Goal: Task Accomplishment & Management: Use online tool/utility

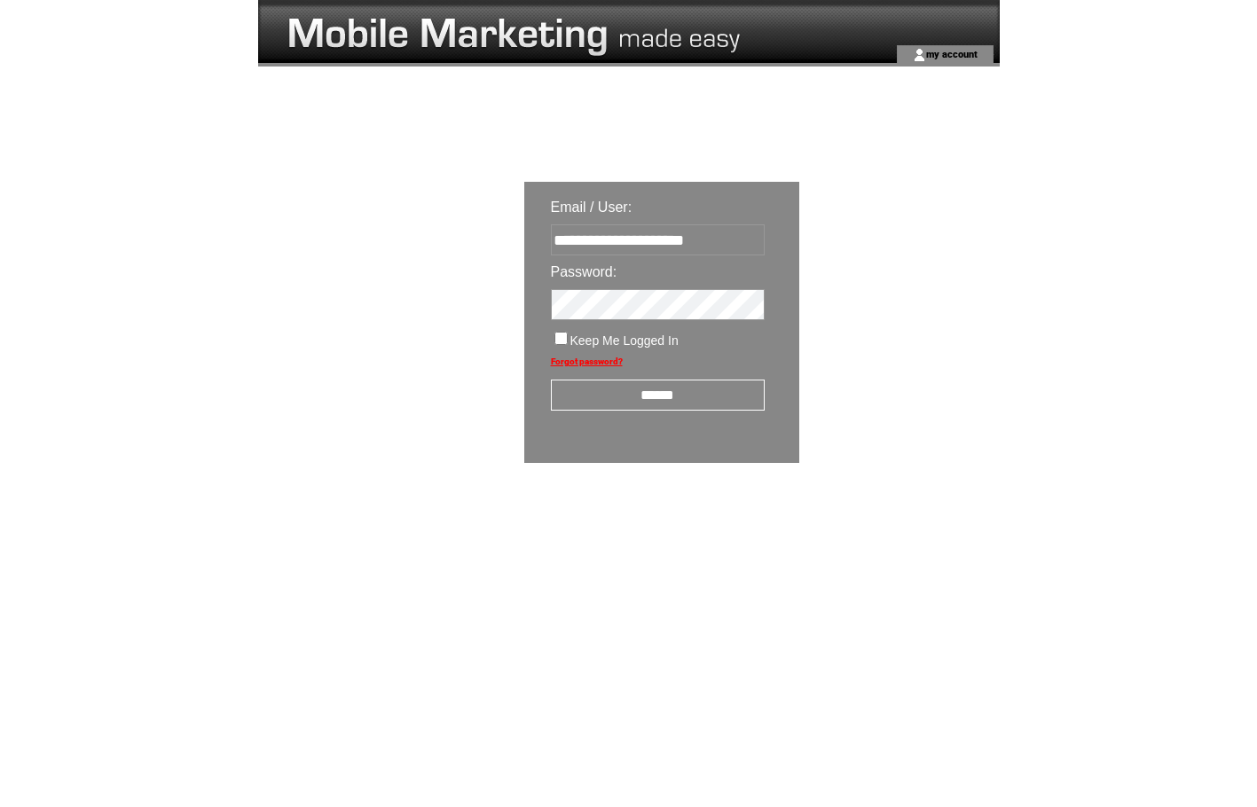
type input "**********"
click at [613, 235] on input "text" at bounding box center [658, 239] width 214 height 31
type input "**********"
click at [678, 249] on input "text" at bounding box center [658, 239] width 214 height 31
type input "**********"
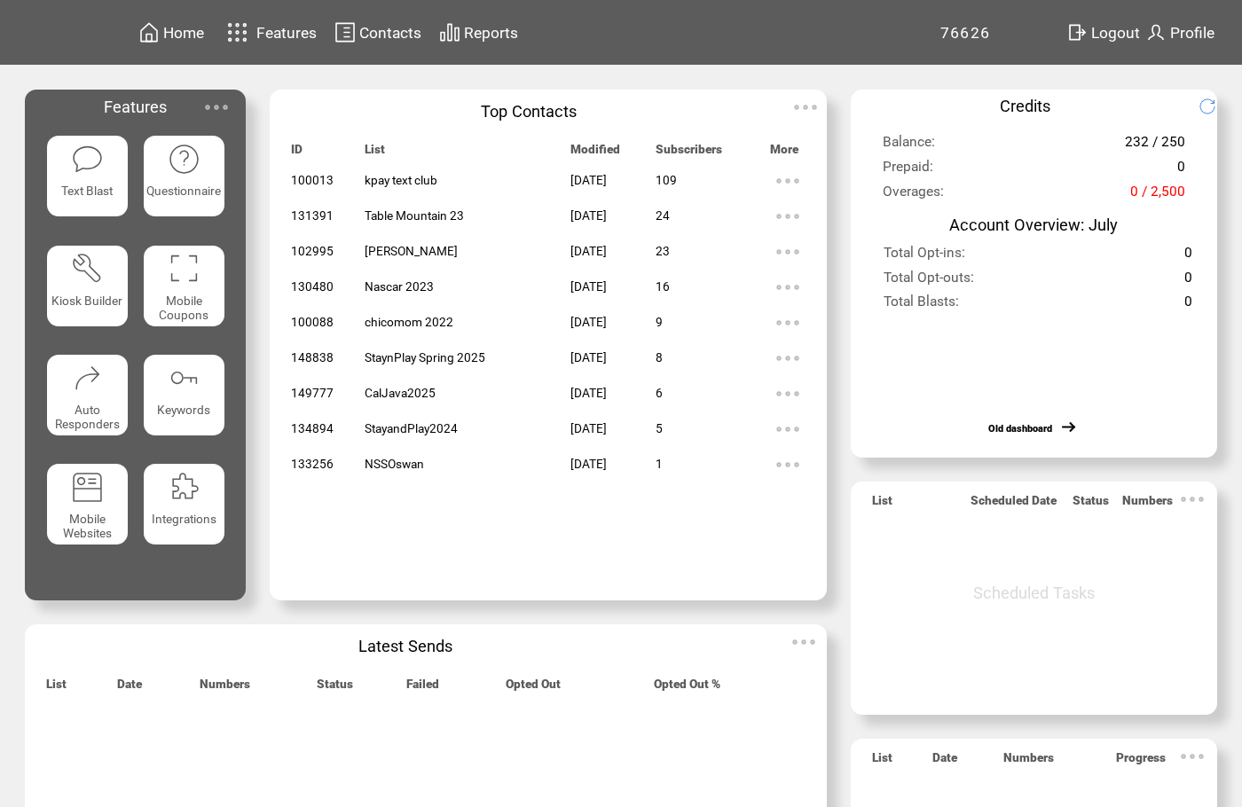
click at [253, 27] on img at bounding box center [237, 32] width 31 height 29
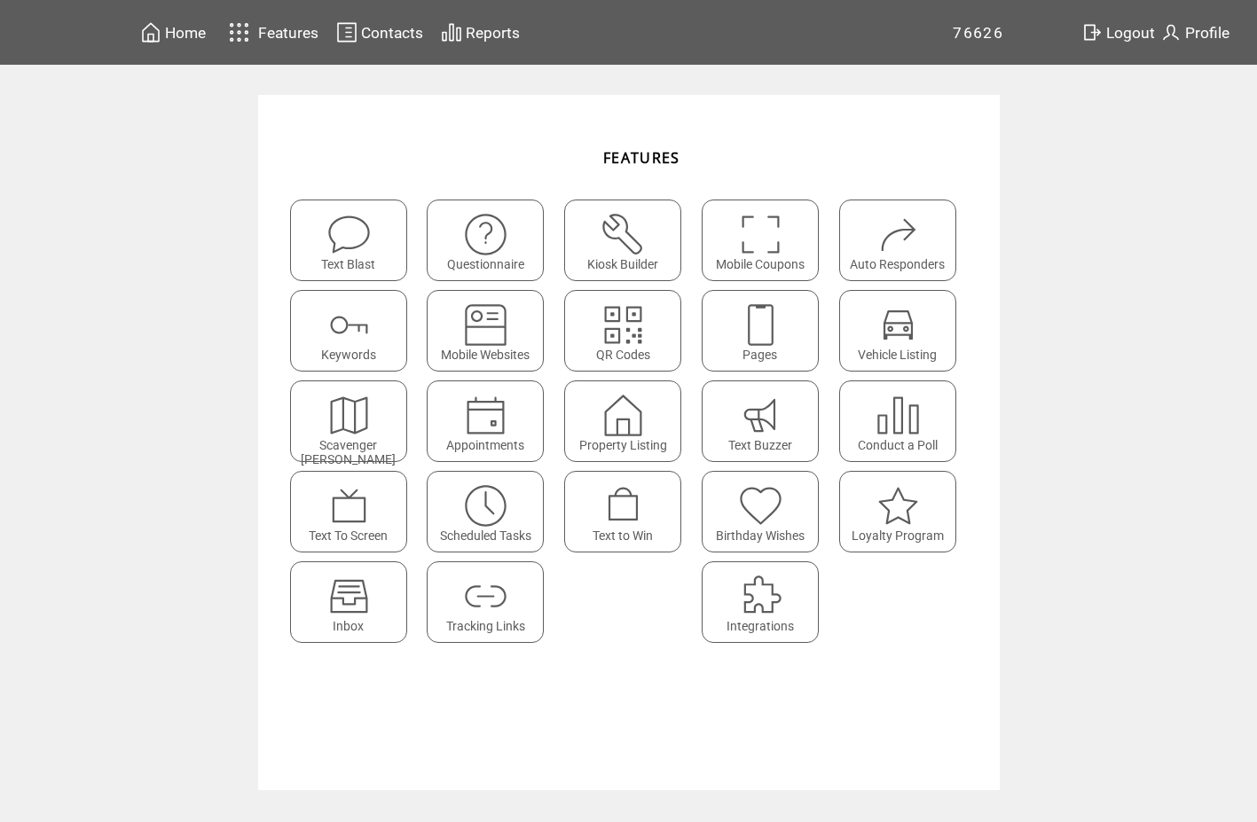
click at [650, 500] on featureicon at bounding box center [622, 500] width 115 height 40
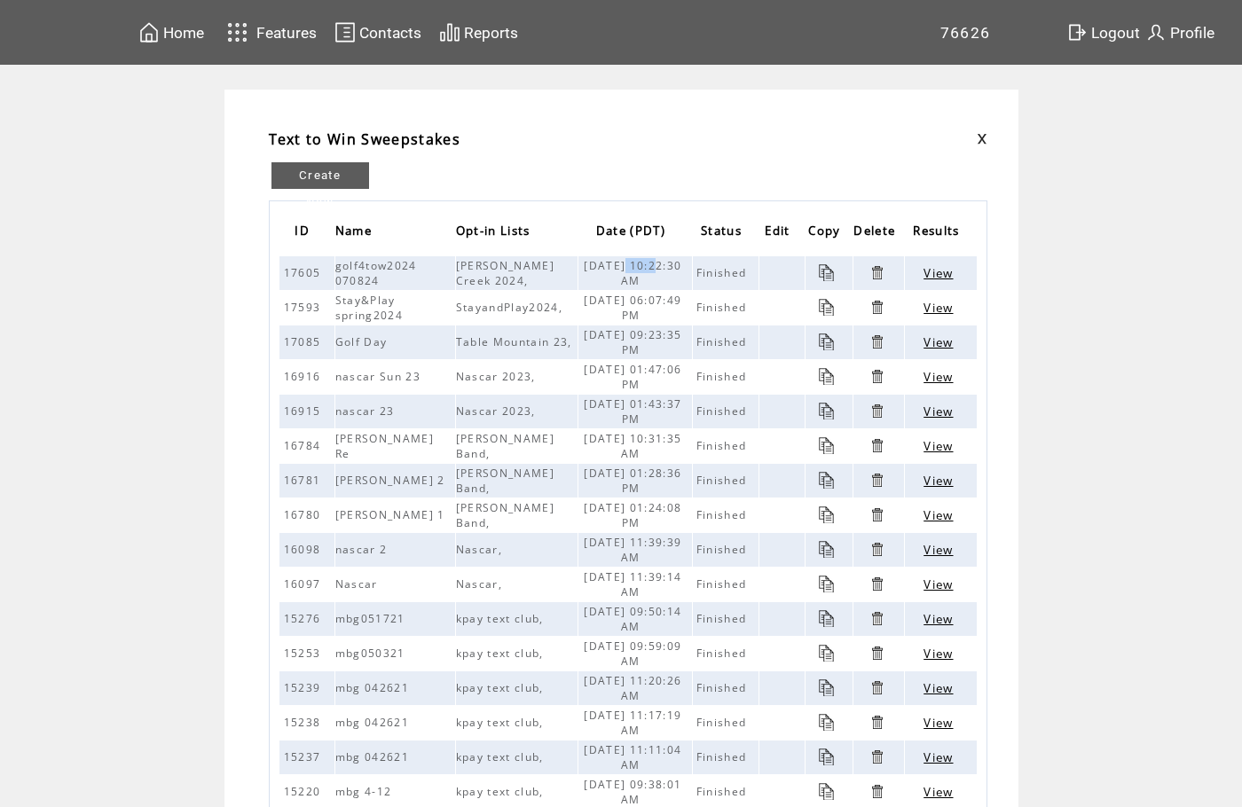
drag, startPoint x: 640, startPoint y: 270, endPoint x: 676, endPoint y: 266, distance: 35.7
click at [676, 266] on td "[DATE] 10:22:30 AM" at bounding box center [635, 273] width 114 height 34
click at [740, 165] on td "Create New" at bounding box center [628, 180] width 718 height 41
click at [952, 272] on span "View" at bounding box center [937, 273] width 29 height 16
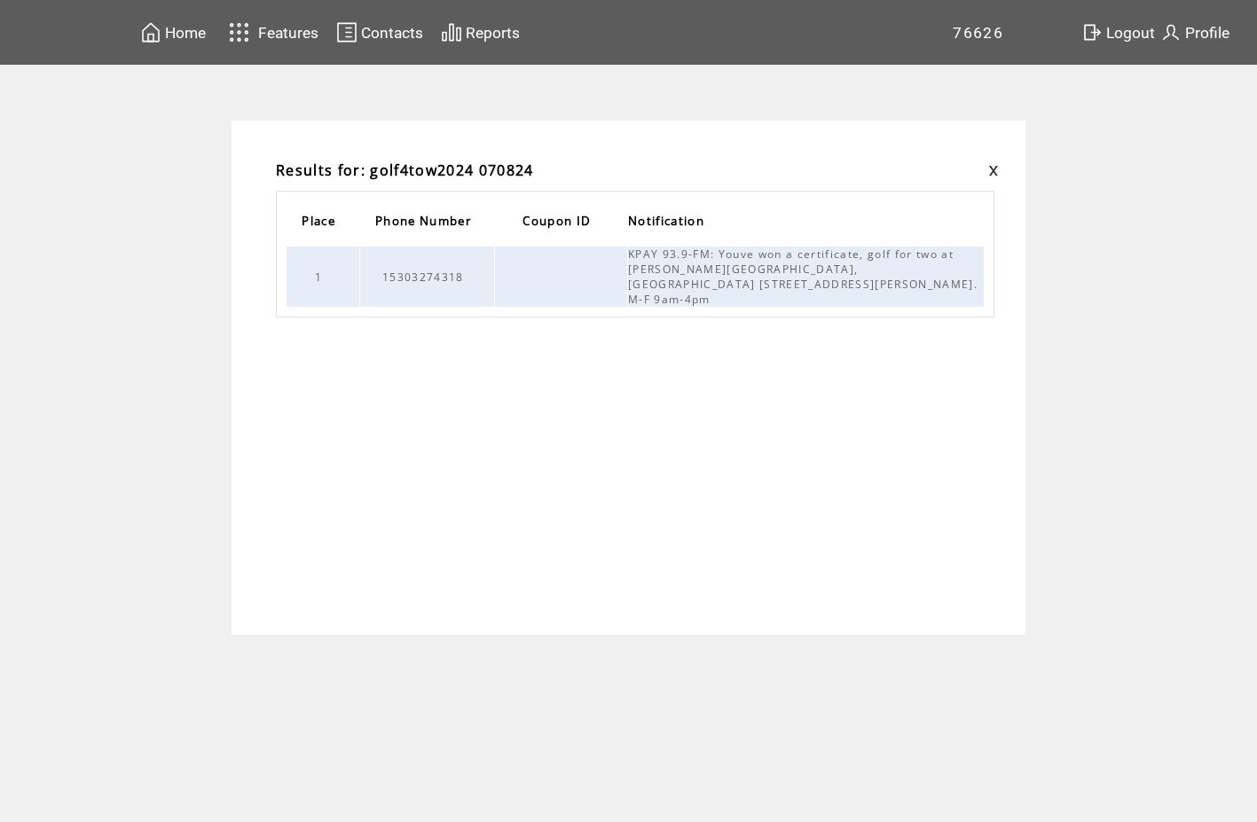
click at [992, 168] on link at bounding box center [993, 171] width 11 height 12
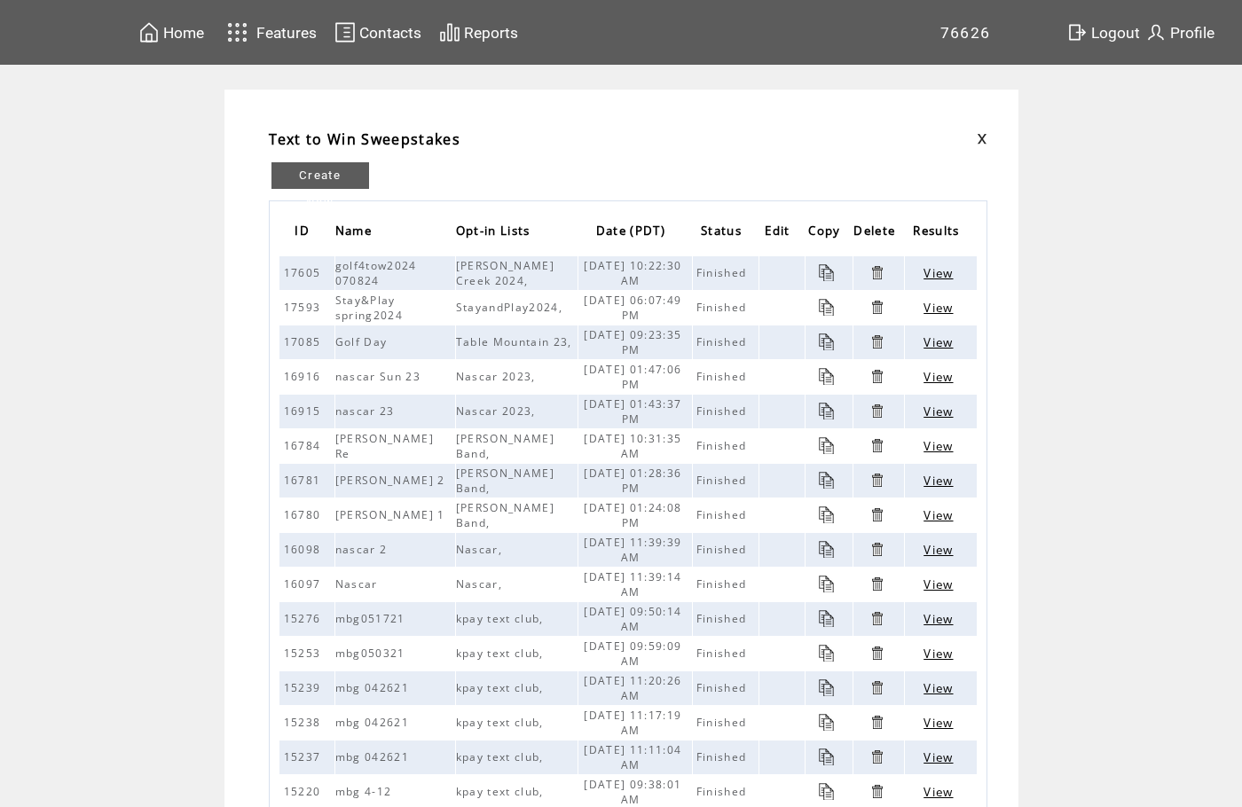
click at [253, 25] on img at bounding box center [237, 32] width 31 height 29
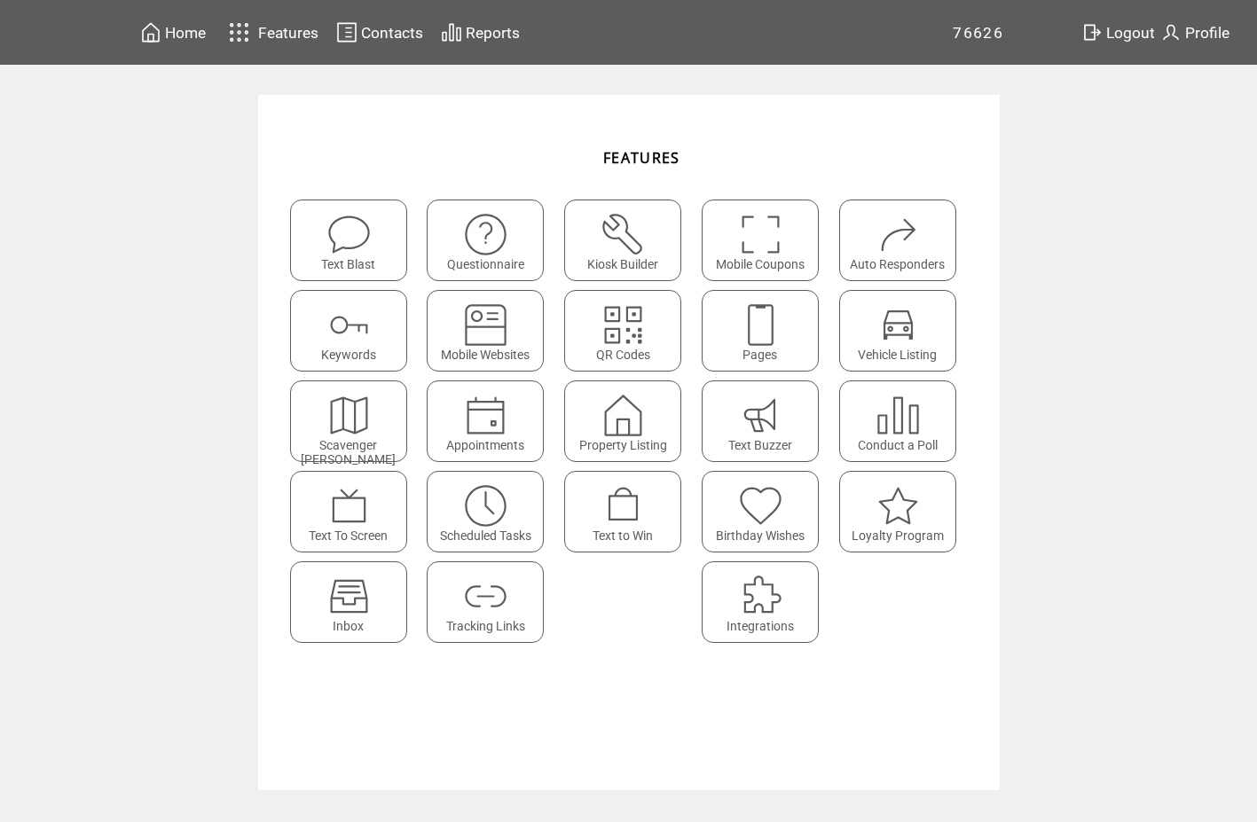
click at [624, 505] on img at bounding box center [622, 505] width 47 height 47
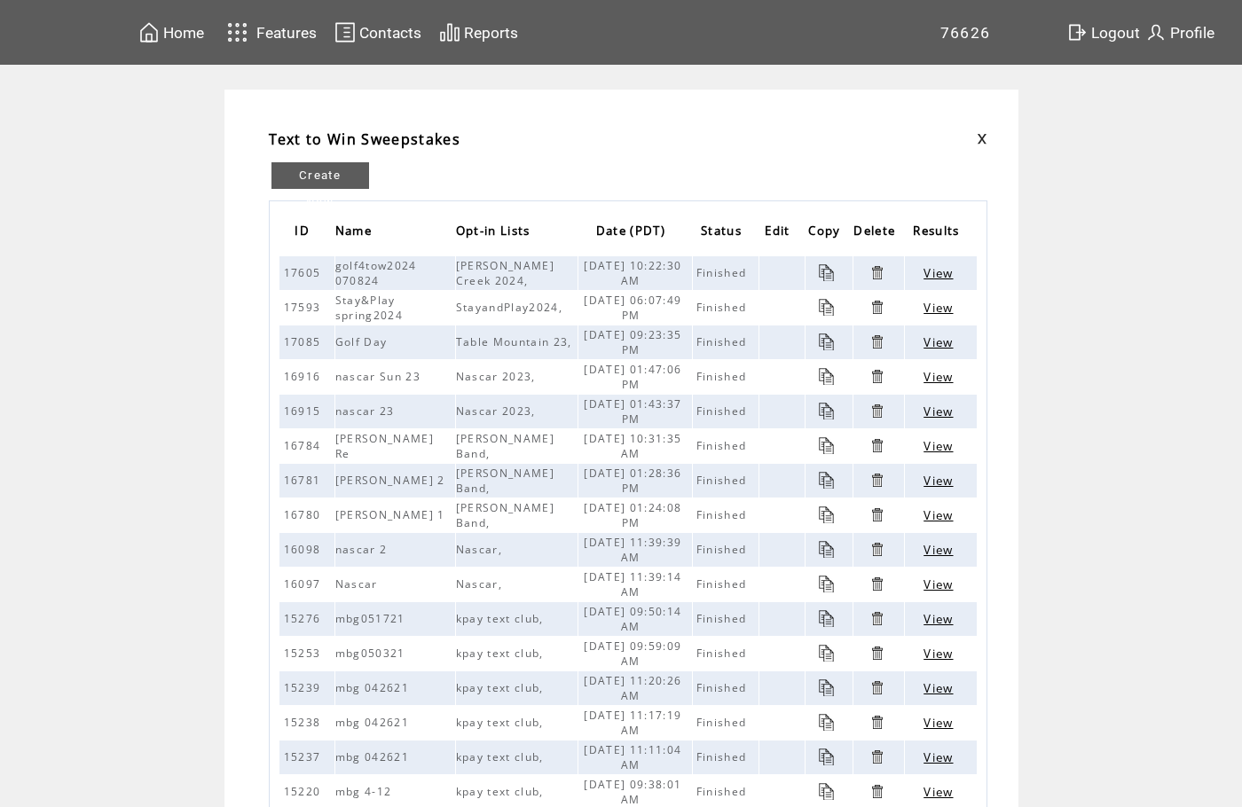
click at [320, 161] on table "Create New" at bounding box center [320, 176] width 103 height 32
click at [324, 182] on link "Create New" at bounding box center [320, 175] width 98 height 27
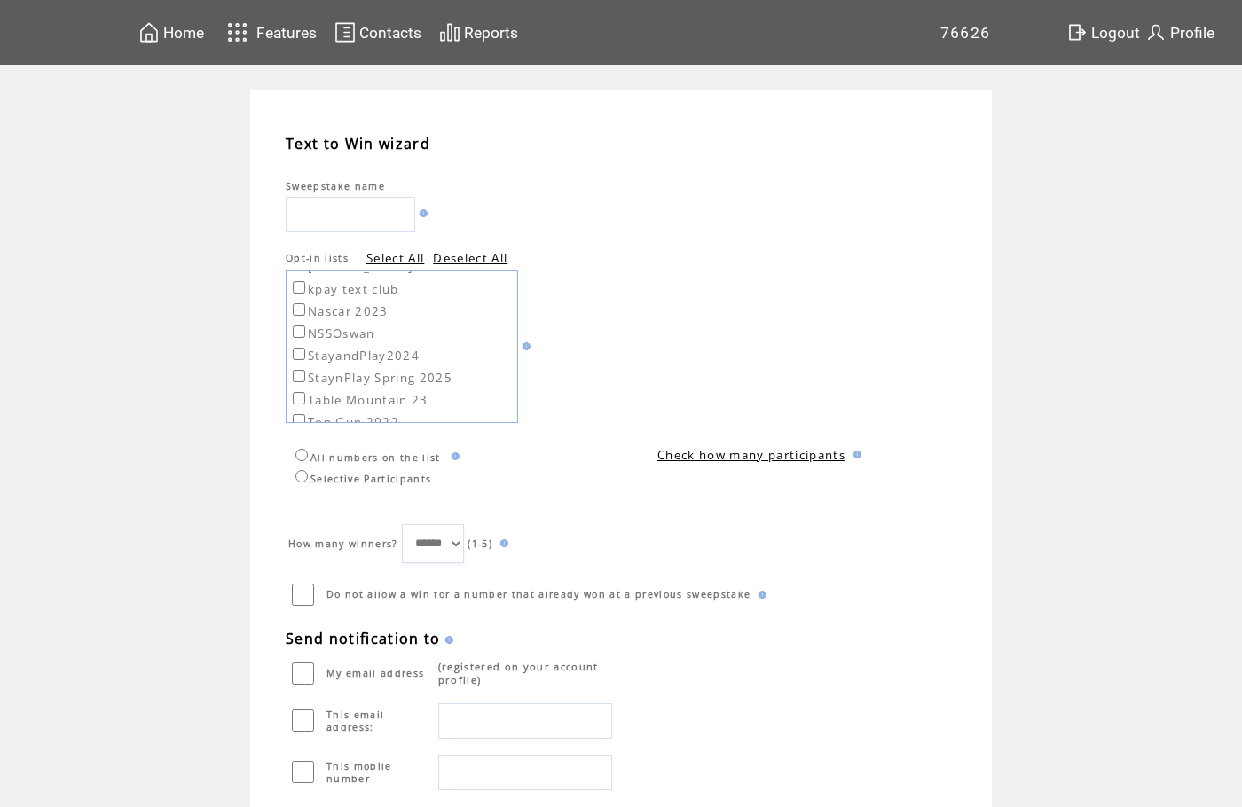
click at [384, 206] on input "text" at bounding box center [350, 214] width 129 height 35
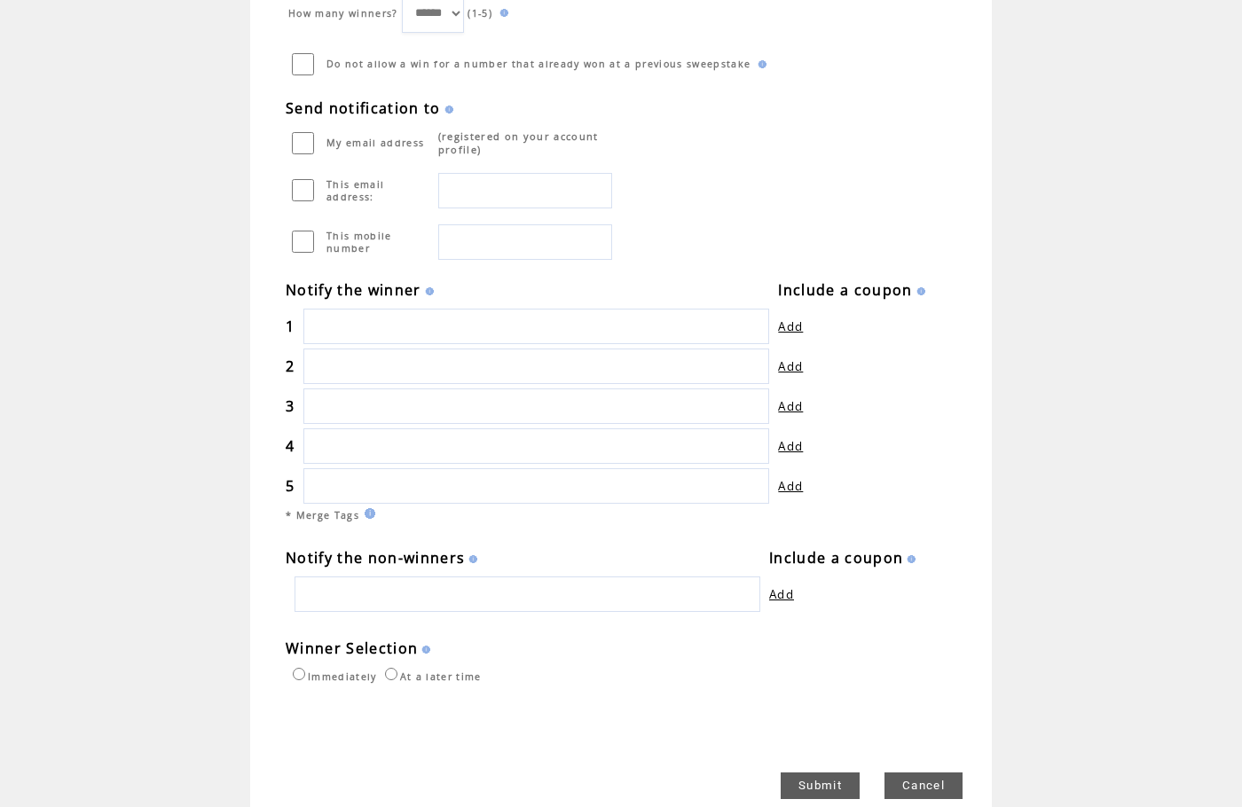
scroll to position [543, 0]
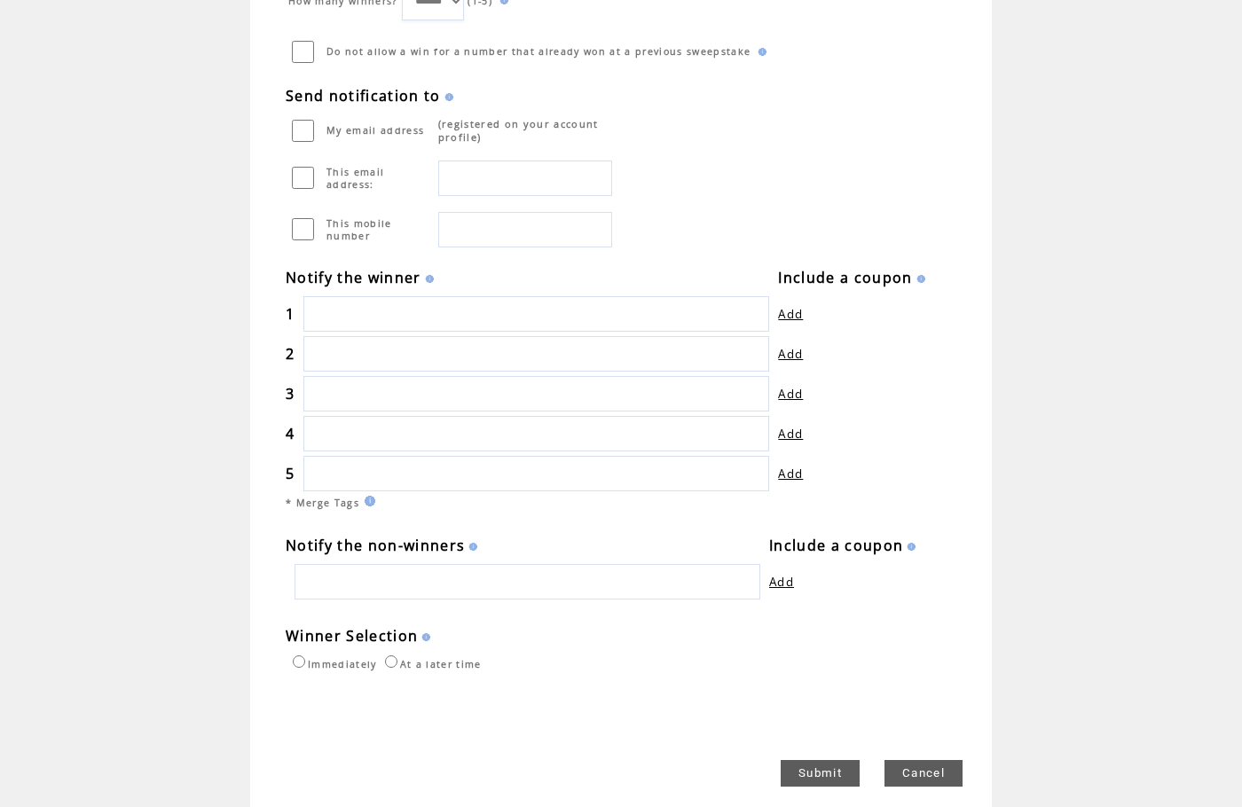
click at [396, 317] on input "text" at bounding box center [536, 313] width 466 height 35
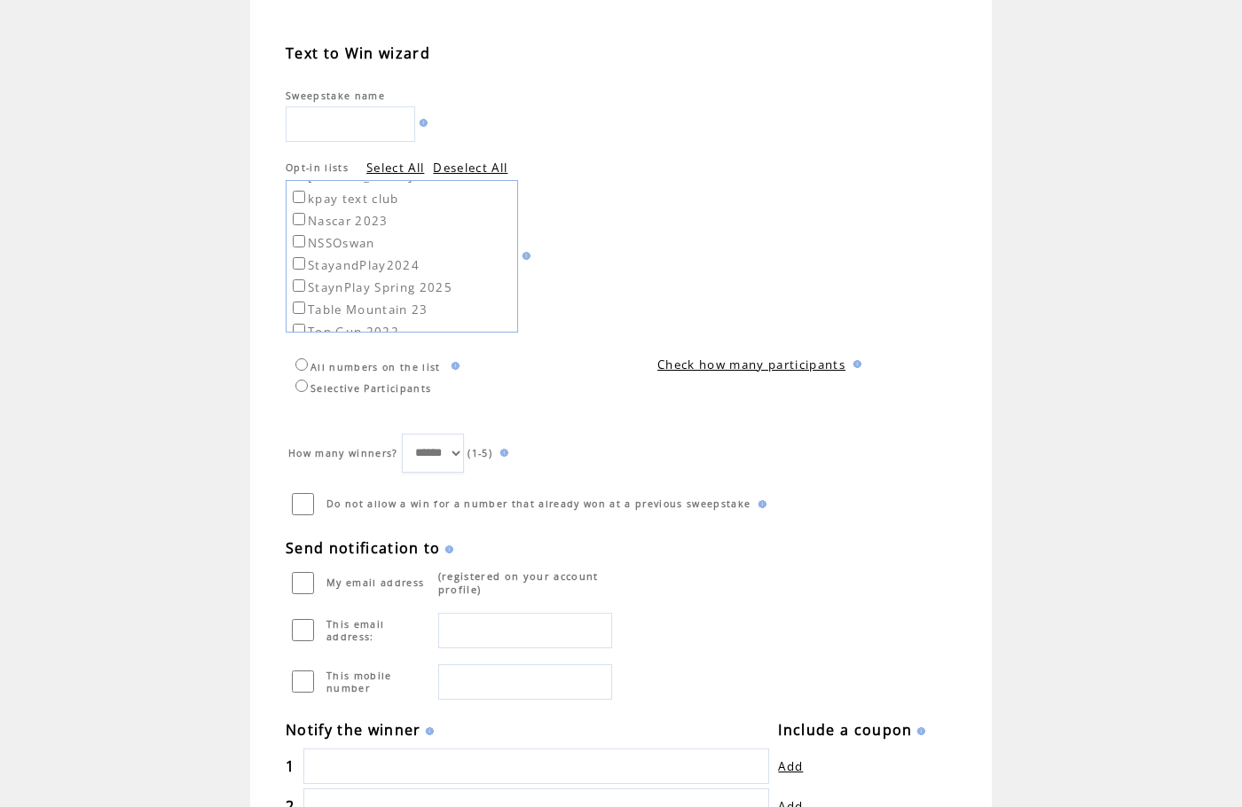
scroll to position [0, 0]
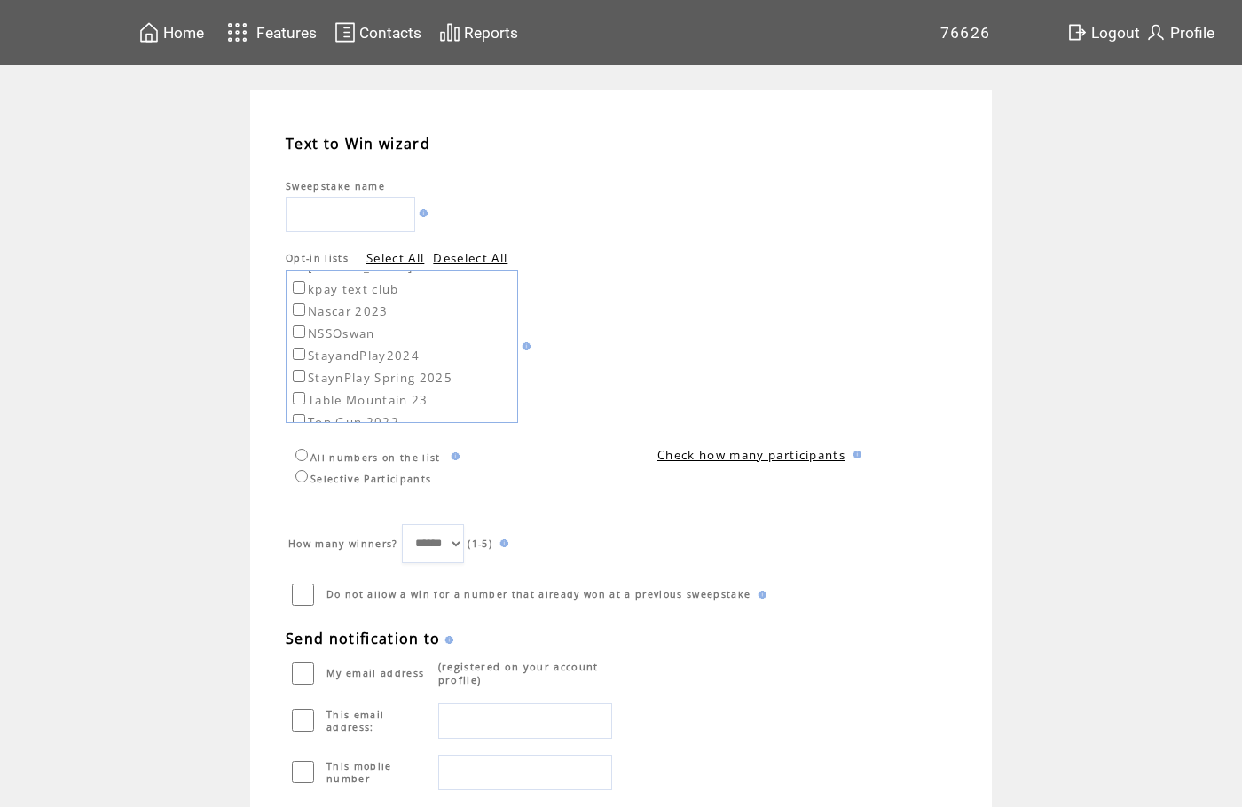
click at [379, 217] on input "text" at bounding box center [350, 214] width 129 height 35
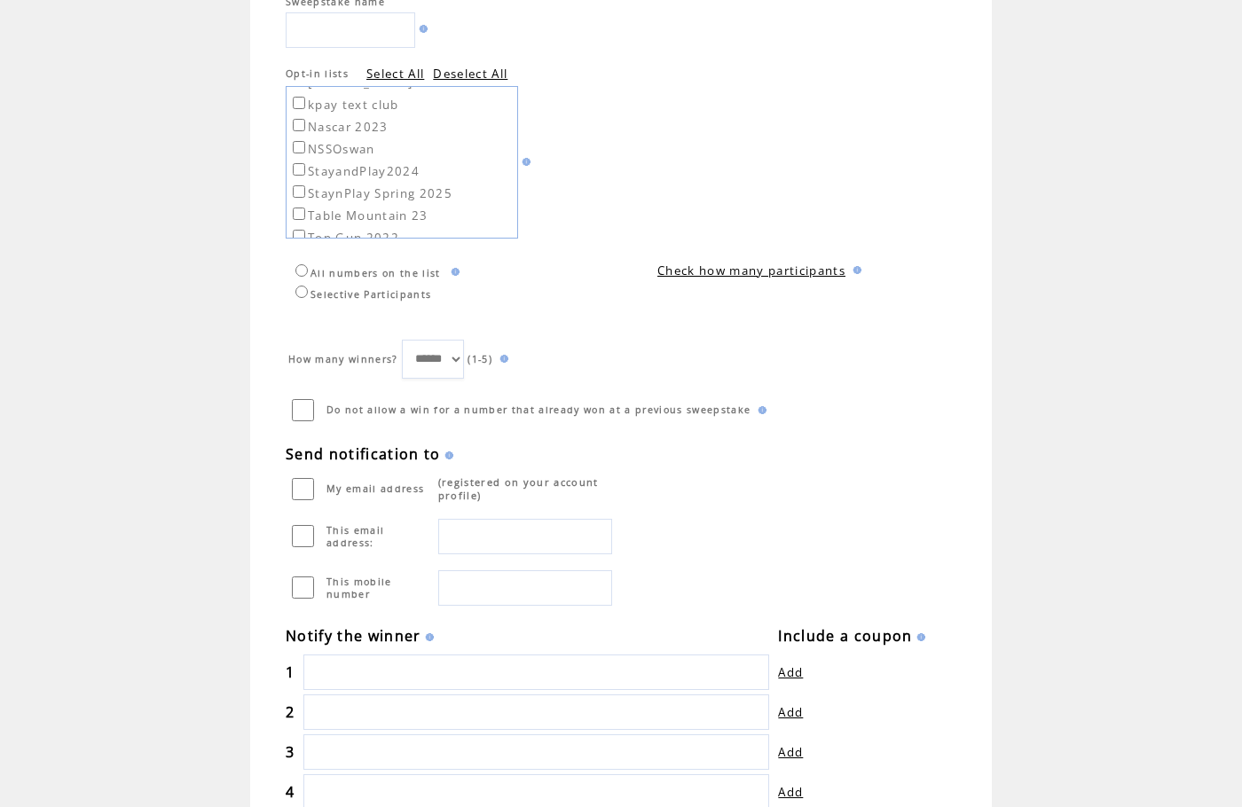
scroll to position [271, 0]
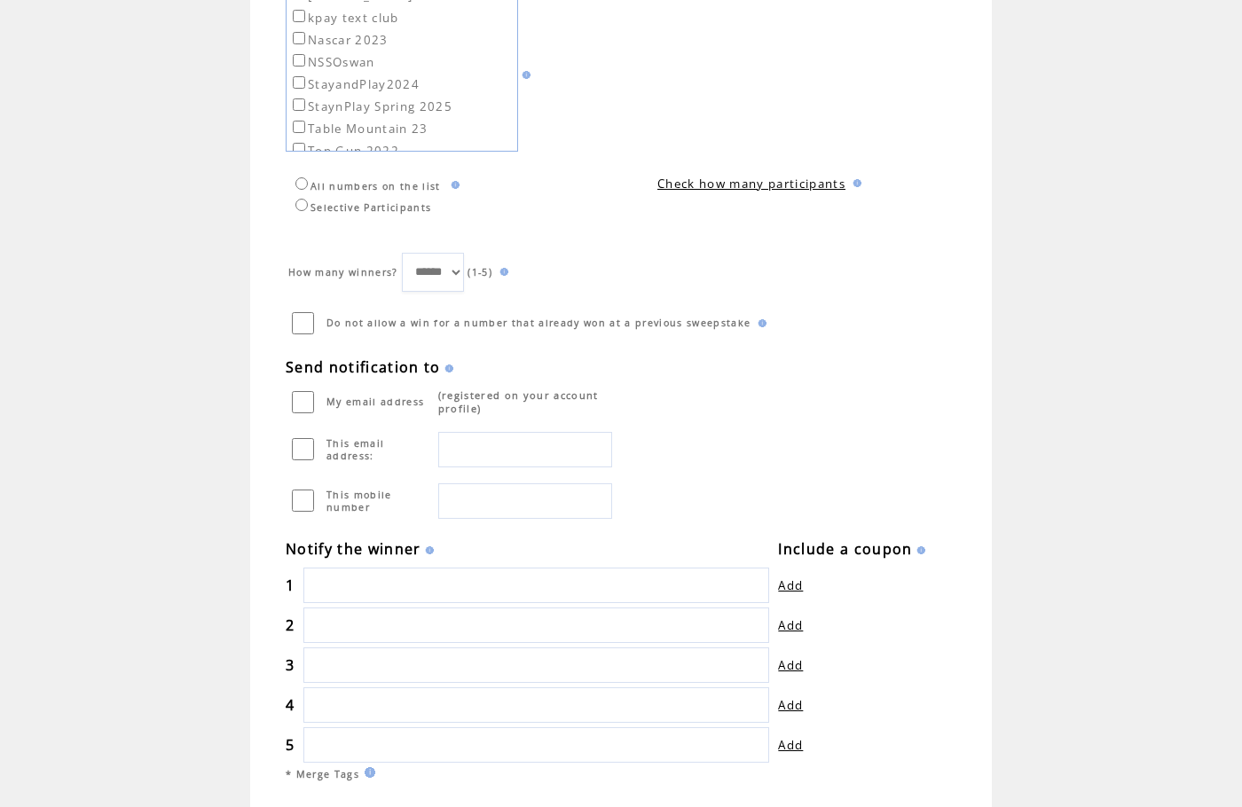
click at [444, 282] on select "****** * * * * *" at bounding box center [433, 272] width 63 height 39
click at [621, 368] on td "Send notification to" at bounding box center [466, 358] width 360 height 37
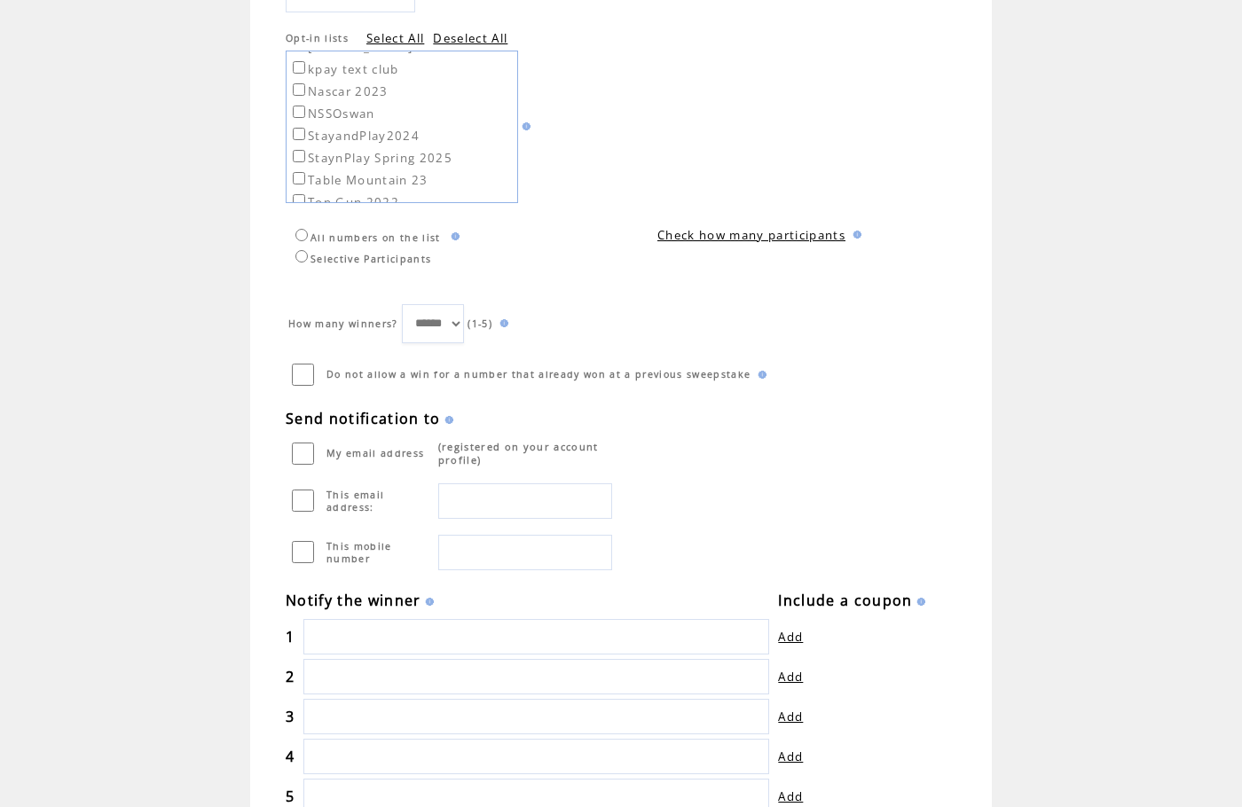
scroll to position [0, 0]
